Goal: Information Seeking & Learning: Learn about a topic

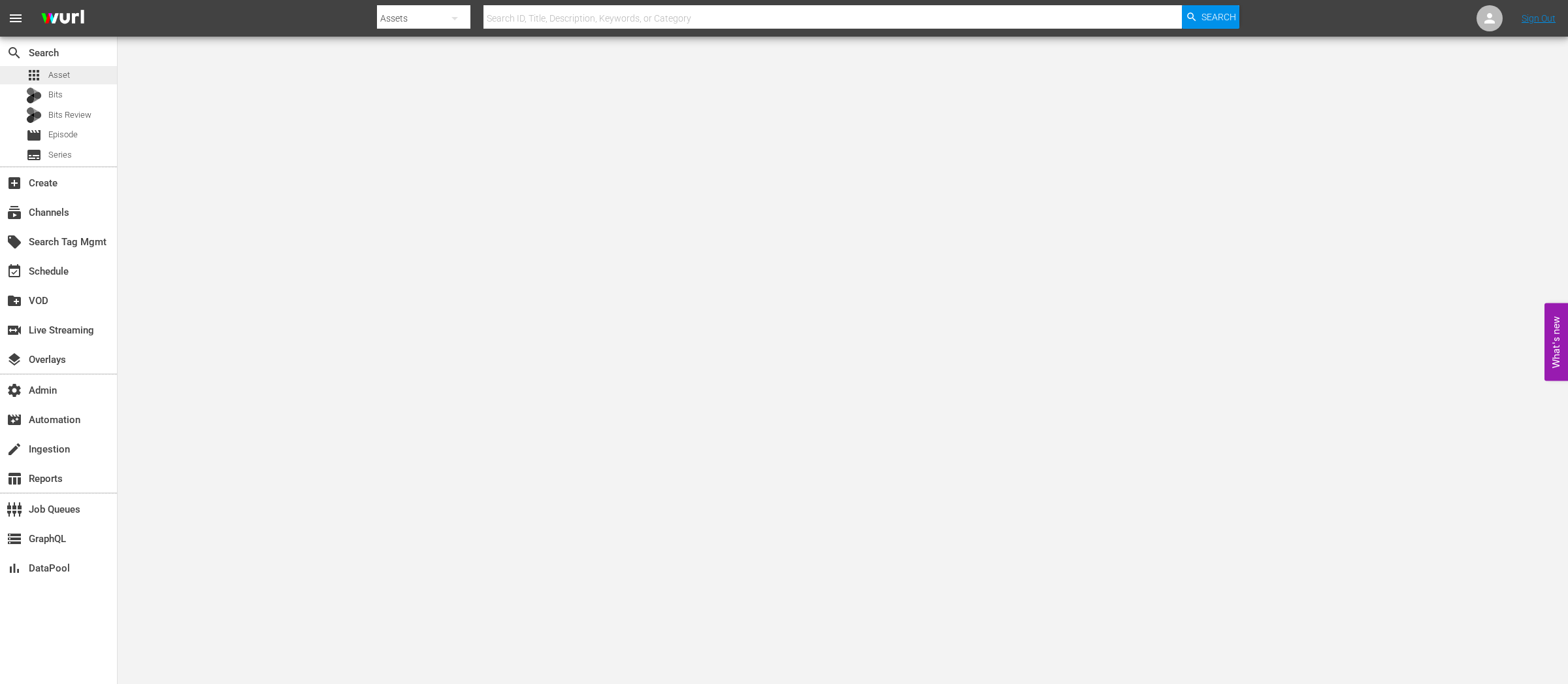
click at [68, 78] on span "Asset" at bounding box center [59, 75] width 21 height 13
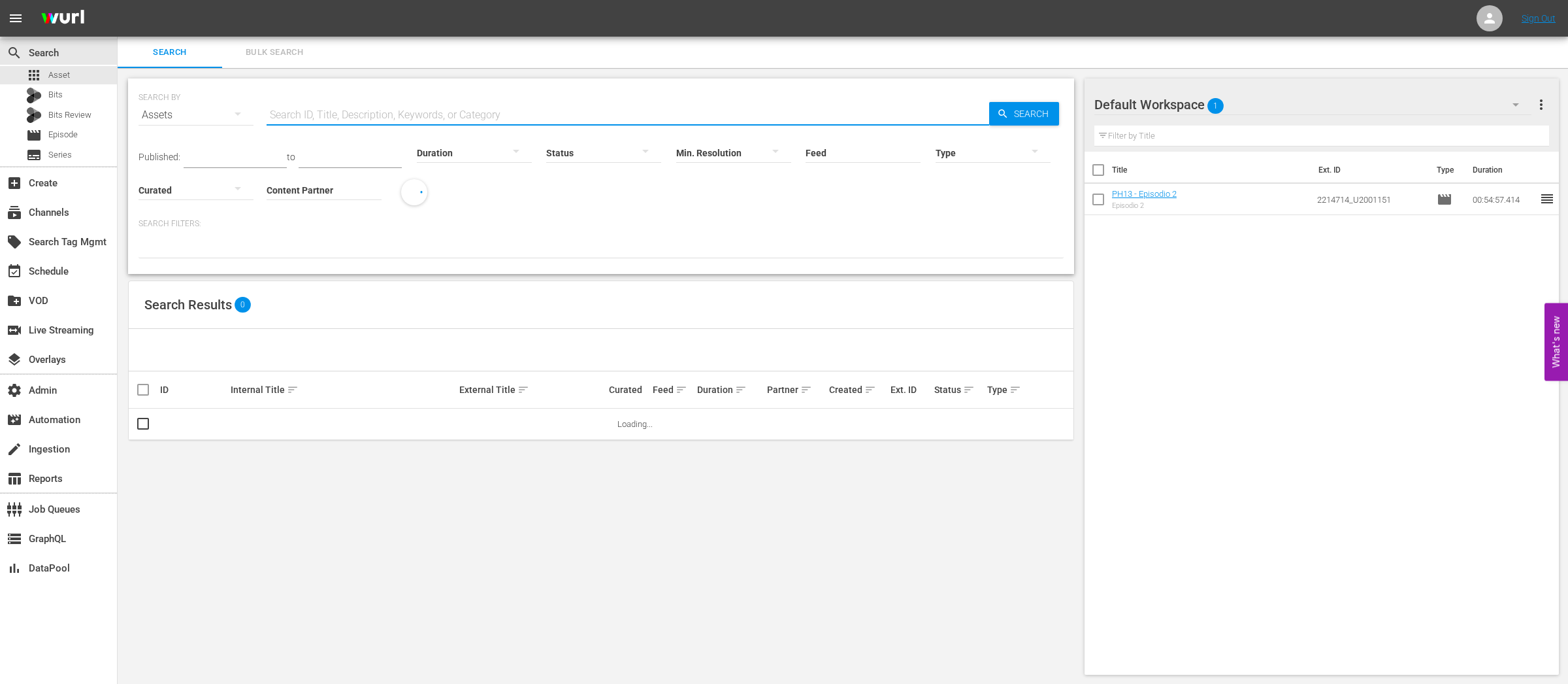
click at [304, 110] on input "text" at bounding box center [628, 115] width 723 height 31
paste input "177227645"
type input "177227645"
click at [313, 422] on link "Bad, Black And Beautiful (edited)" at bounding box center [290, 423] width 119 height 10
